Goal: Transaction & Acquisition: Purchase product/service

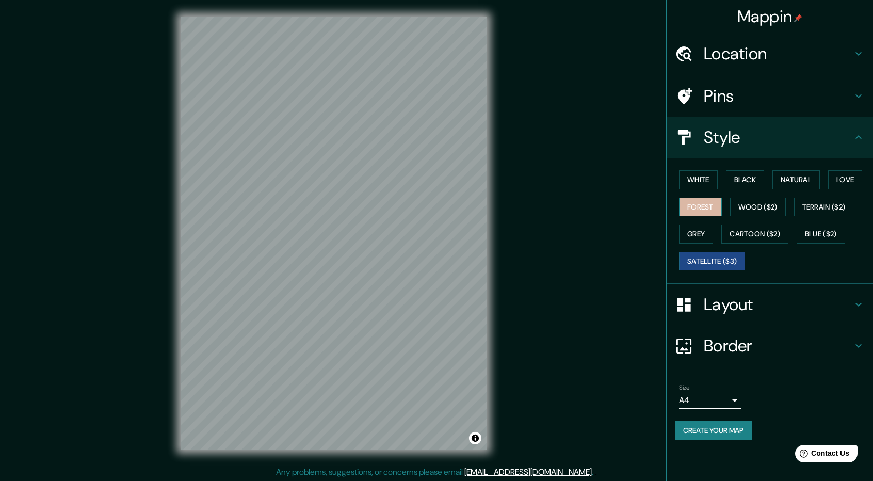
click at [695, 214] on button "Forest" at bounding box center [700, 207] width 43 height 19
click at [703, 185] on button "White" at bounding box center [698, 179] width 39 height 19
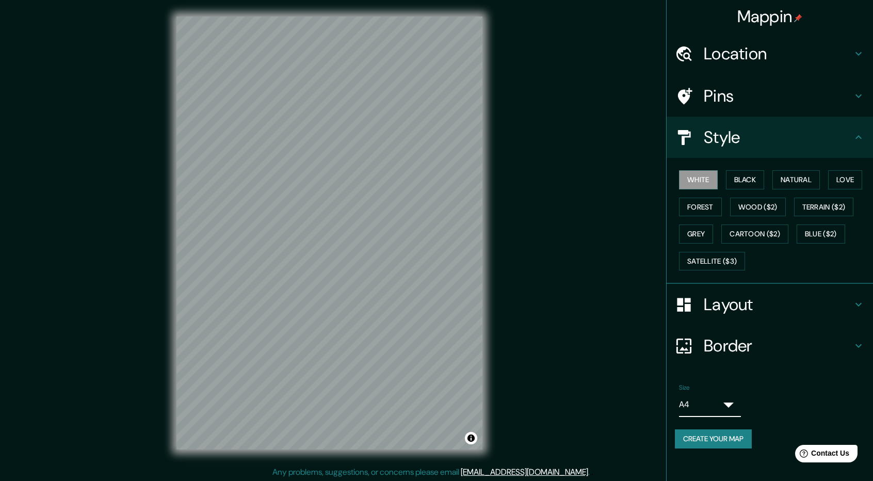
click at [728, 400] on body "Mappin Location Sapallanga, Departamento de Junín, Perú Pins Style White Black …" at bounding box center [436, 240] width 873 height 481
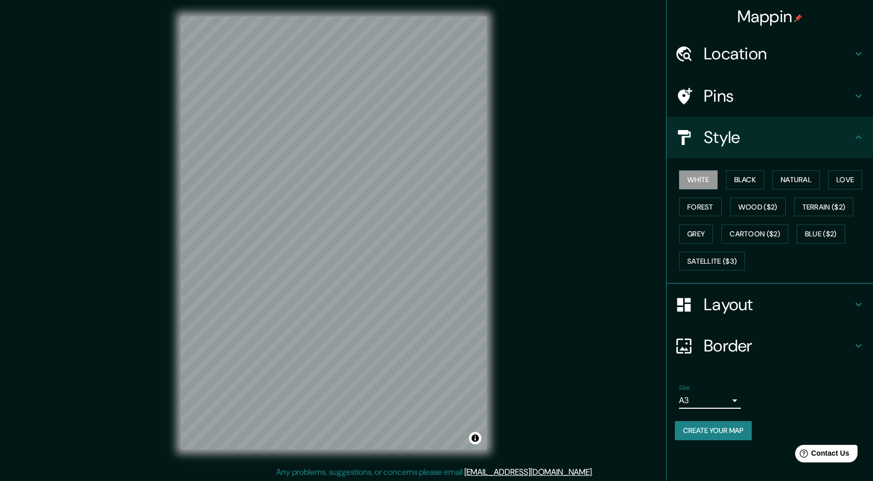
click at [709, 429] on button "Create your map" at bounding box center [713, 430] width 77 height 19
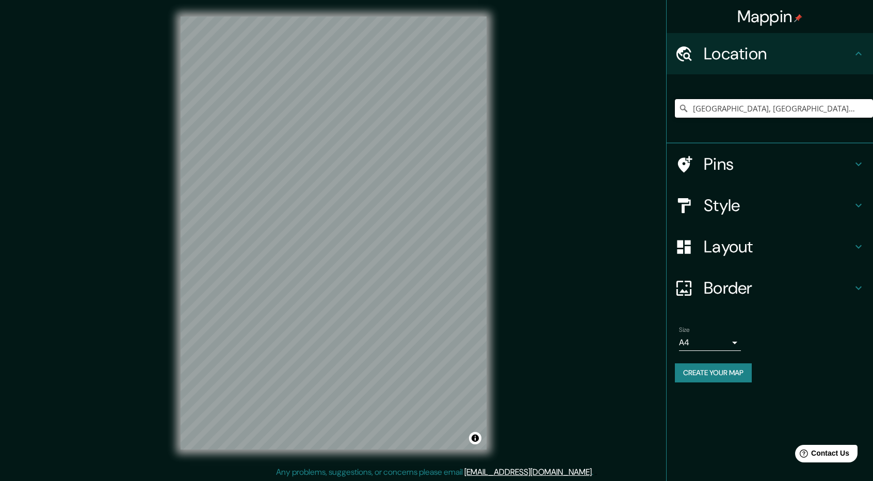
click at [845, 106] on input "Sapallanga, Departamento de Junín, Perú" at bounding box center [774, 108] width 198 height 19
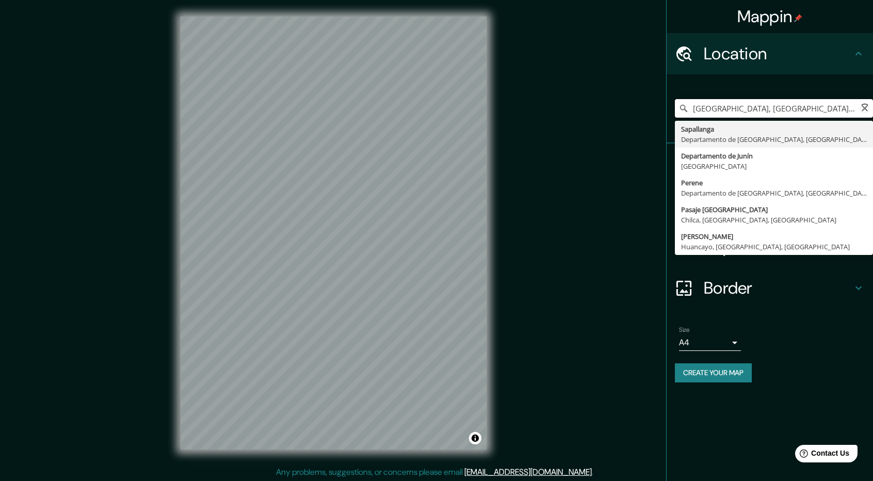
type input "[GEOGRAPHIC_DATA], [GEOGRAPHIC_DATA], [GEOGRAPHIC_DATA]"
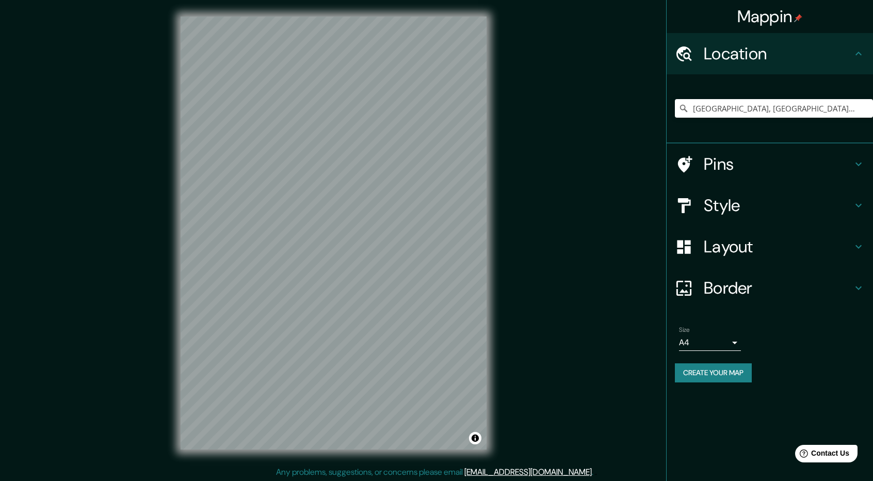
click at [782, 239] on h4 "Layout" at bounding box center [778, 246] width 149 height 21
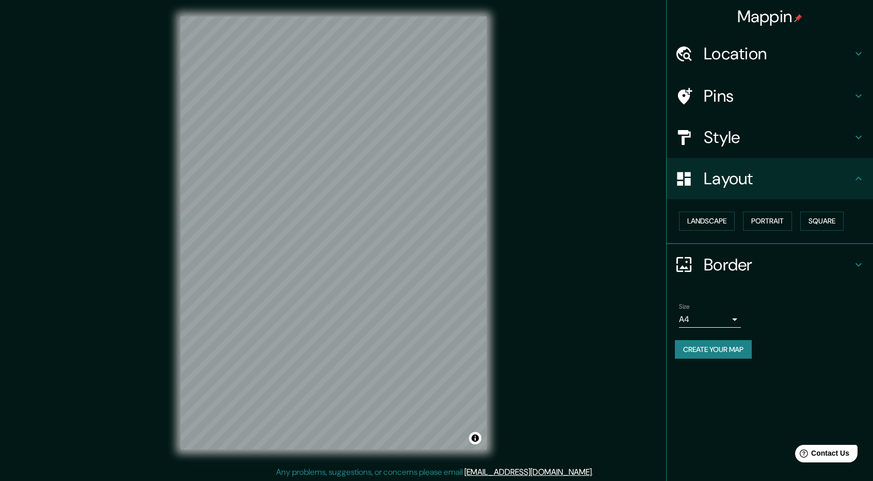
click at [731, 147] on h4 "Style" at bounding box center [778, 137] width 149 height 21
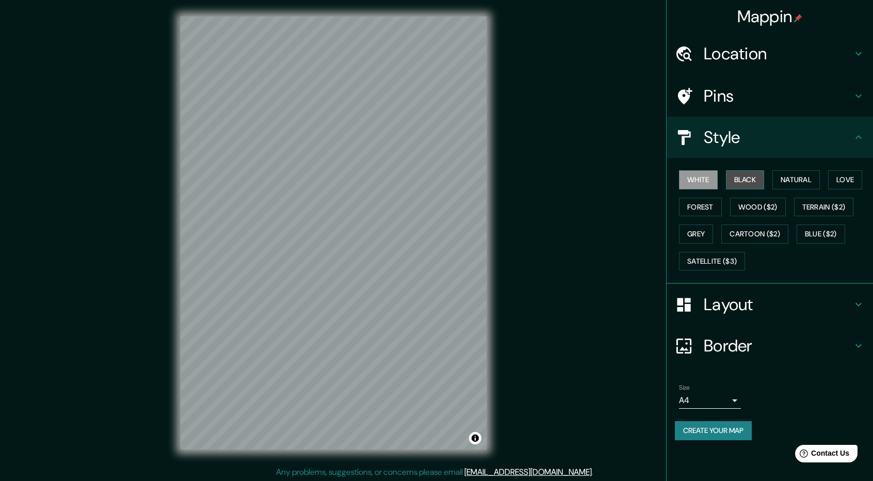
click at [741, 174] on button "Black" at bounding box center [745, 179] width 39 height 19
click at [781, 173] on button "Natural" at bounding box center [795, 179] width 47 height 19
click at [686, 178] on button "White" at bounding box center [698, 179] width 39 height 19
click at [807, 176] on button "Natural" at bounding box center [795, 179] width 47 height 19
click at [714, 183] on button "White" at bounding box center [698, 179] width 39 height 19
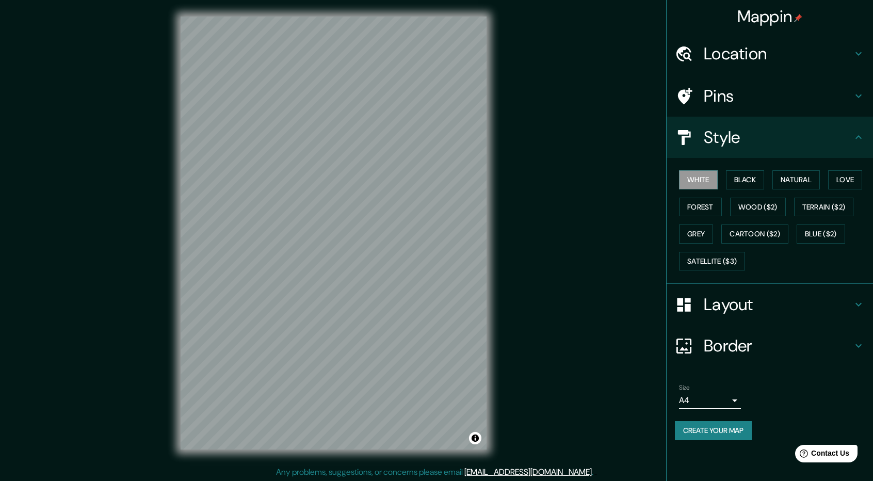
click at [825, 181] on div "White Black Natural Love Forest Wood ($2) Terrain ($2) Grey Cartoon ($2) Blue (…" at bounding box center [774, 220] width 198 height 108
drag, startPoint x: 802, startPoint y: 180, endPoint x: 821, endPoint y: 180, distance: 19.6
click at [801, 180] on button "Natural" at bounding box center [795, 179] width 47 height 19
click at [840, 179] on button "Love" at bounding box center [845, 179] width 34 height 19
click at [705, 205] on button "Forest" at bounding box center [700, 207] width 43 height 19
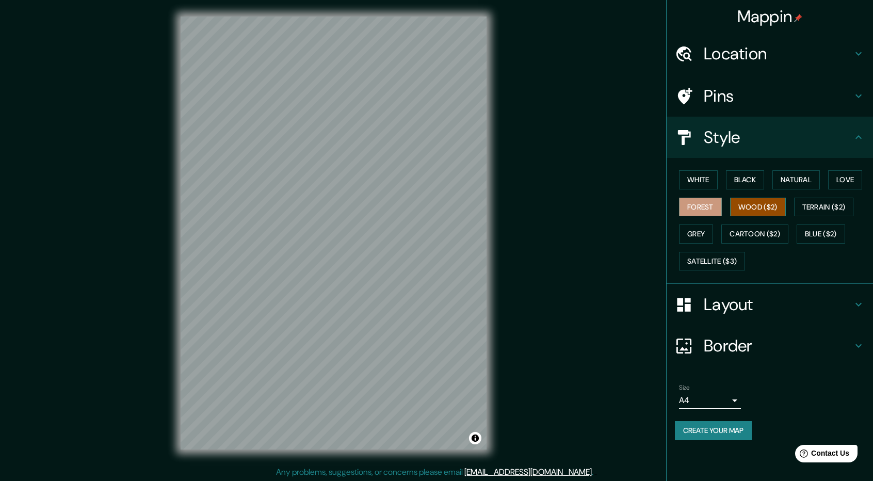
click at [753, 203] on button "Wood ($2)" at bounding box center [758, 207] width 56 height 19
click at [801, 172] on button "Natural" at bounding box center [795, 179] width 47 height 19
click at [324, 247] on div at bounding box center [325, 247] width 8 height 8
click at [687, 392] on body "Mappin Location Sapallanga, Departamento de Junín, Perú Sapallanga Departamento…" at bounding box center [436, 240] width 873 height 481
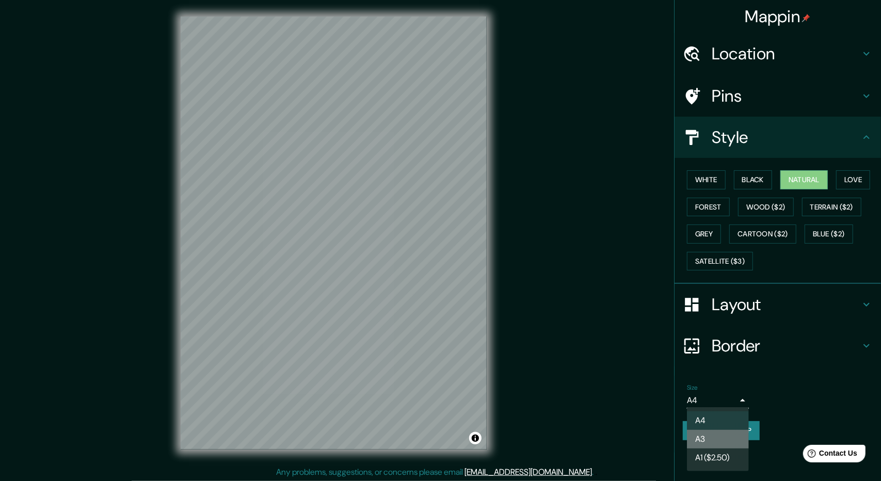
click at [714, 432] on li "A3" at bounding box center [718, 439] width 62 height 19
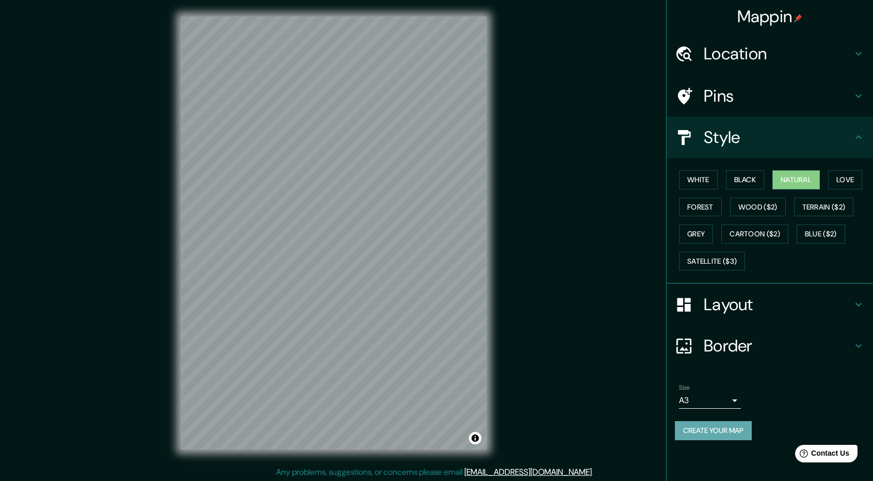
click at [725, 432] on button "Create your map" at bounding box center [713, 430] width 77 height 19
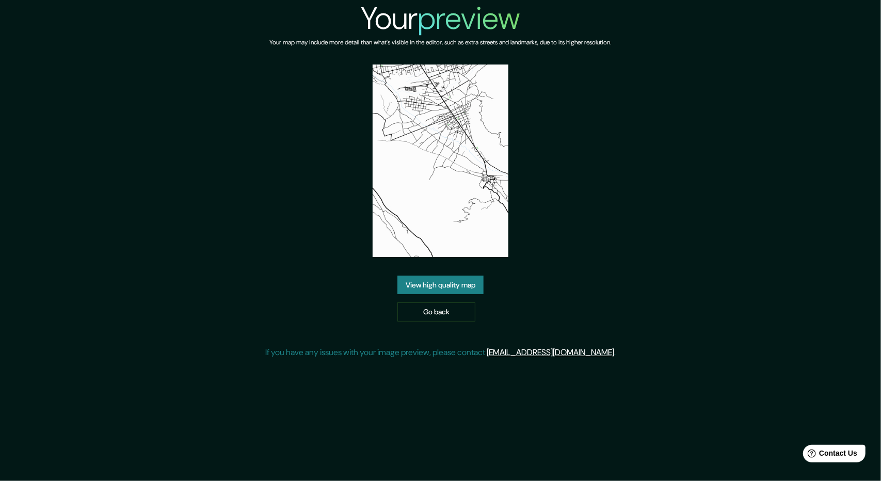
click at [438, 289] on link "View high quality map" at bounding box center [440, 285] width 86 height 19
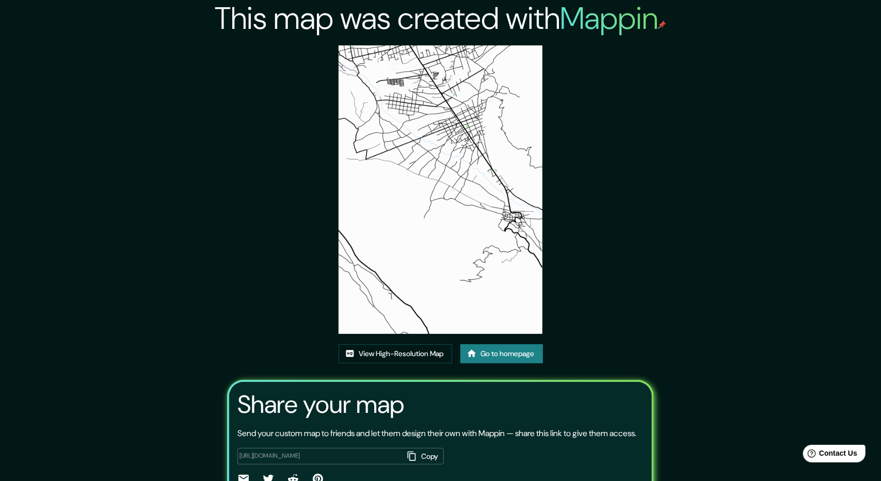
click at [386, 79] on img at bounding box center [440, 189] width 204 height 288
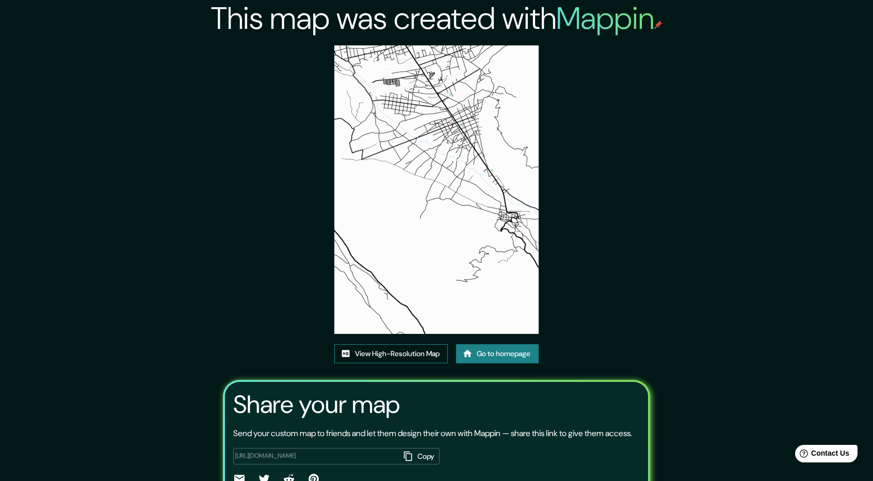
click at [410, 344] on link "View High-Resolution Map" at bounding box center [391, 353] width 114 height 19
